Goal: Task Accomplishment & Management: Complete application form

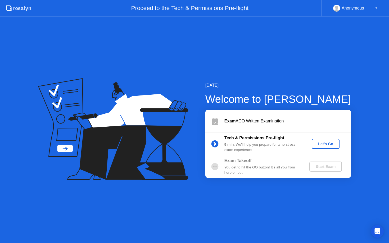
click at [321, 142] on div "Let's Go" at bounding box center [326, 144] width 24 height 4
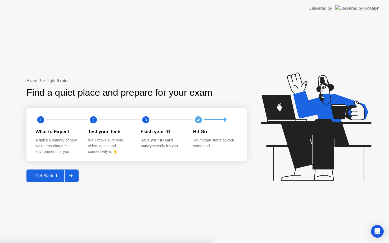
click at [52, 174] on div "Get Started" at bounding box center [46, 176] width 36 height 5
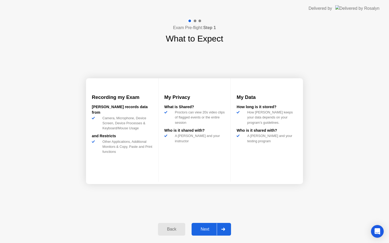
click at [203, 230] on div "Next" at bounding box center [205, 229] width 24 height 5
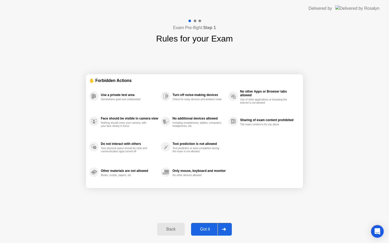
click at [207, 230] on div "Got it" at bounding box center [205, 229] width 25 height 5
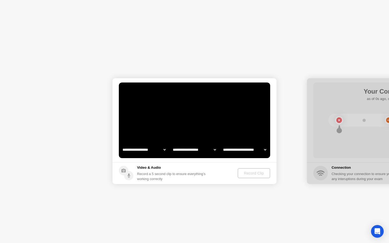
select select "**********"
select select "*******"
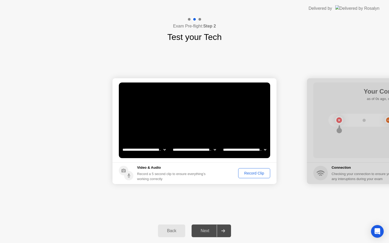
click at [241, 175] on div "Record Clip" at bounding box center [254, 173] width 28 height 4
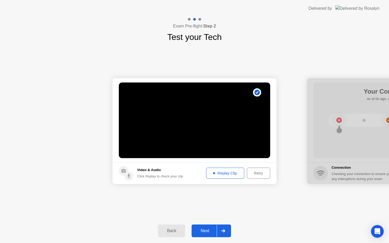
click at [241, 175] on div "Replay Clip" at bounding box center [225, 173] width 34 height 4
click at [208, 233] on div "Next" at bounding box center [205, 231] width 24 height 5
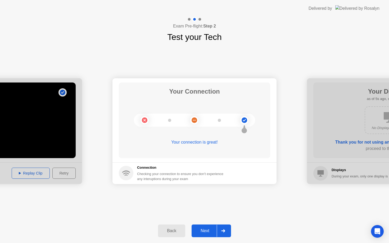
click at [206, 233] on div "Next" at bounding box center [205, 231] width 24 height 5
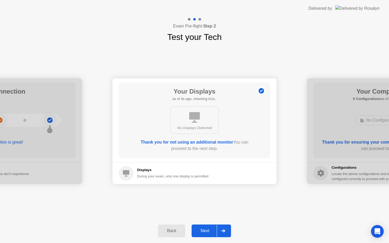
click at [210, 231] on div "Next" at bounding box center [205, 231] width 24 height 5
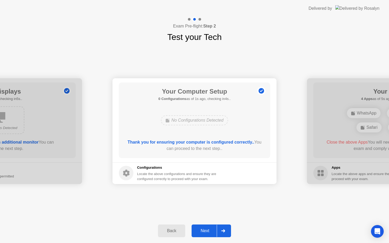
click at [211, 226] on button "Next" at bounding box center [211, 231] width 39 height 13
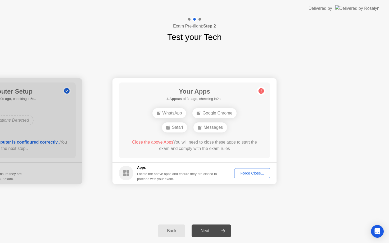
click at [252, 173] on div "Force Close..." at bounding box center [252, 173] width 32 height 4
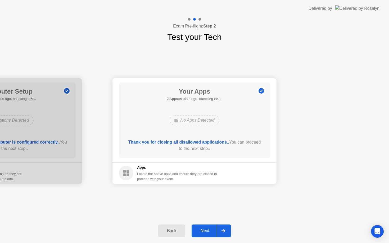
click at [214, 229] on div "Next" at bounding box center [205, 231] width 24 height 5
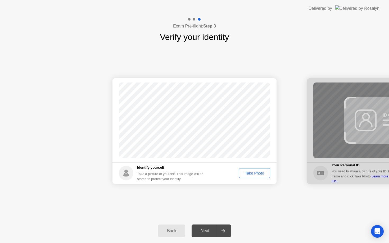
click at [257, 175] on div "Take Photo" at bounding box center [255, 173] width 28 height 4
click at [210, 230] on div "Next" at bounding box center [205, 231] width 24 height 5
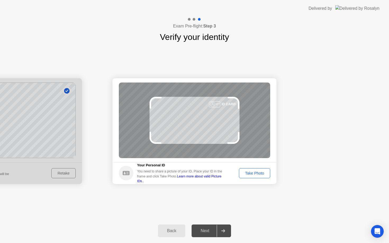
click at [256, 171] on div "Take Photo" at bounding box center [255, 173] width 28 height 4
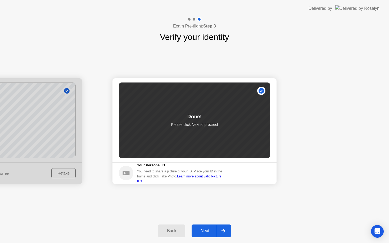
click at [213, 227] on button "Next" at bounding box center [211, 231] width 39 height 13
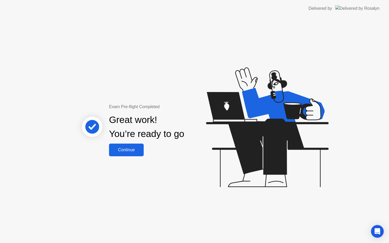
click at [129, 157] on div "Exam Pre-flight Completed Great work! You’re ready to go Continue" at bounding box center [194, 130] width 389 height 226
click at [129, 151] on div "Continue" at bounding box center [126, 150] width 31 height 5
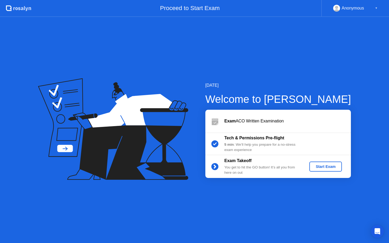
click at [318, 165] on div "Start Exam" at bounding box center [325, 167] width 28 height 4
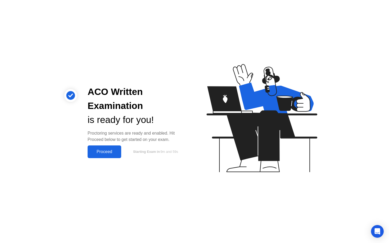
click at [103, 154] on div "Proceed" at bounding box center [104, 151] width 30 height 5
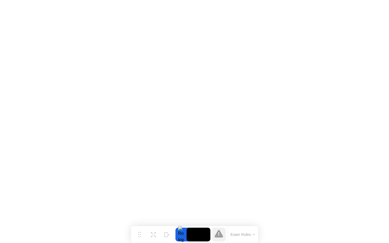
click at [243, 232] on button "Exam Rules" at bounding box center [243, 234] width 28 height 5
